Goal: Navigation & Orientation: Go to known website

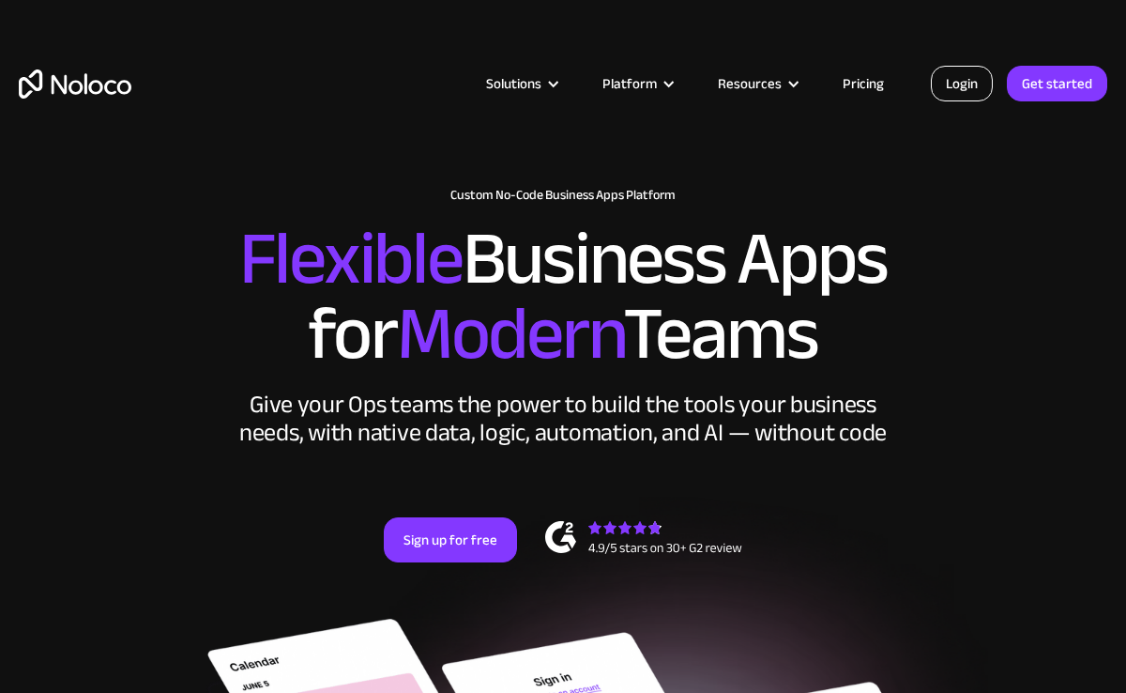
click at [947, 79] on link "Login" at bounding box center [962, 84] width 62 height 36
